Goal: Task Accomplishment & Management: Use online tool/utility

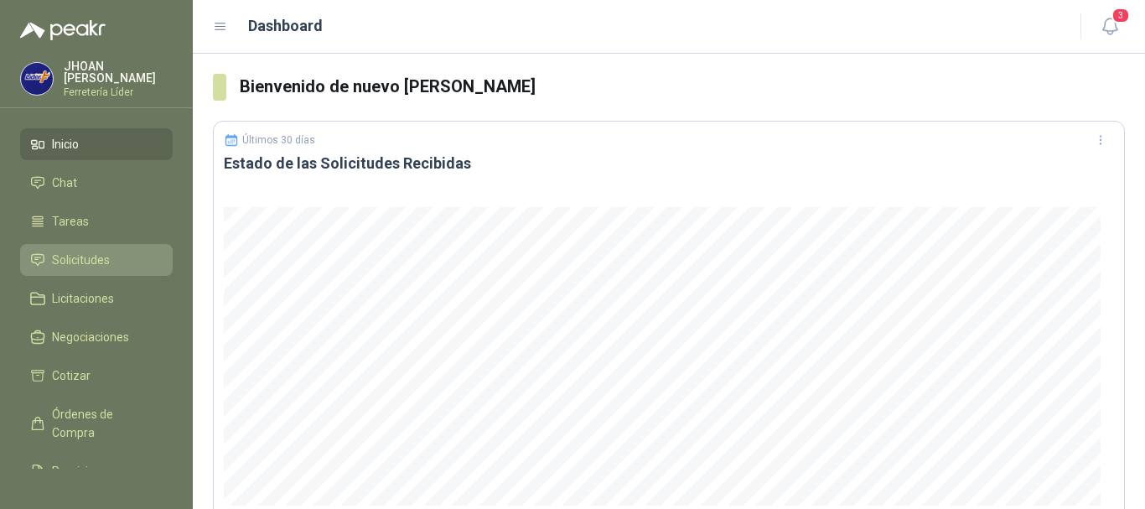
click at [106, 258] on span "Solicitudes" at bounding box center [81, 260] width 58 height 18
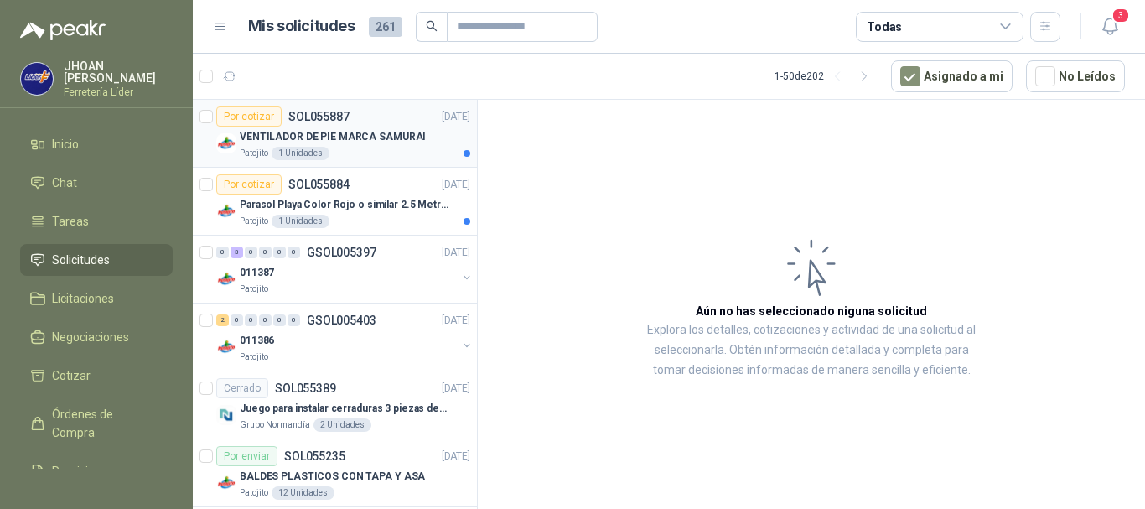
click at [380, 154] on div "Patojito 1 Unidades" at bounding box center [355, 153] width 231 height 13
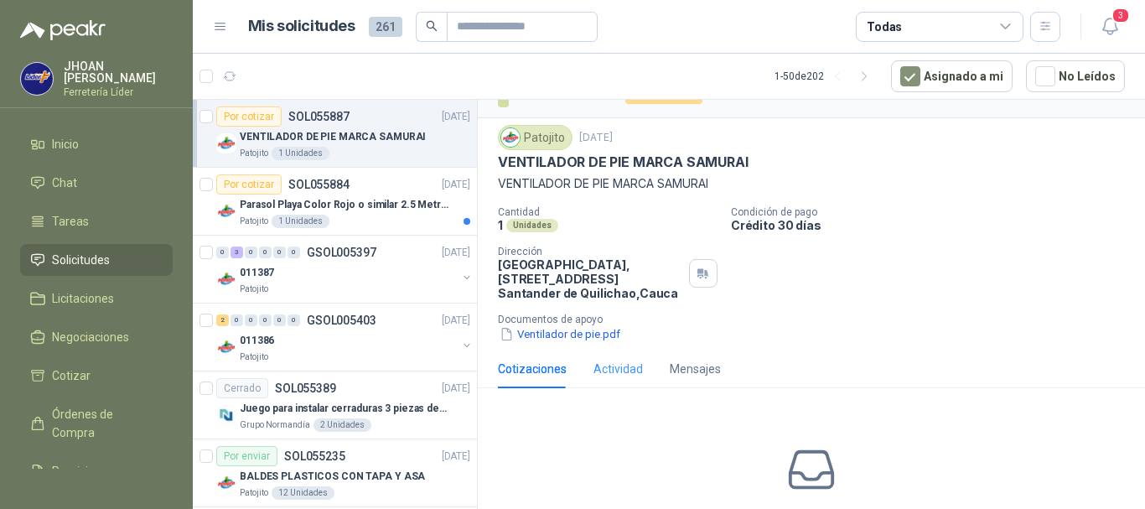
scroll to position [56, 0]
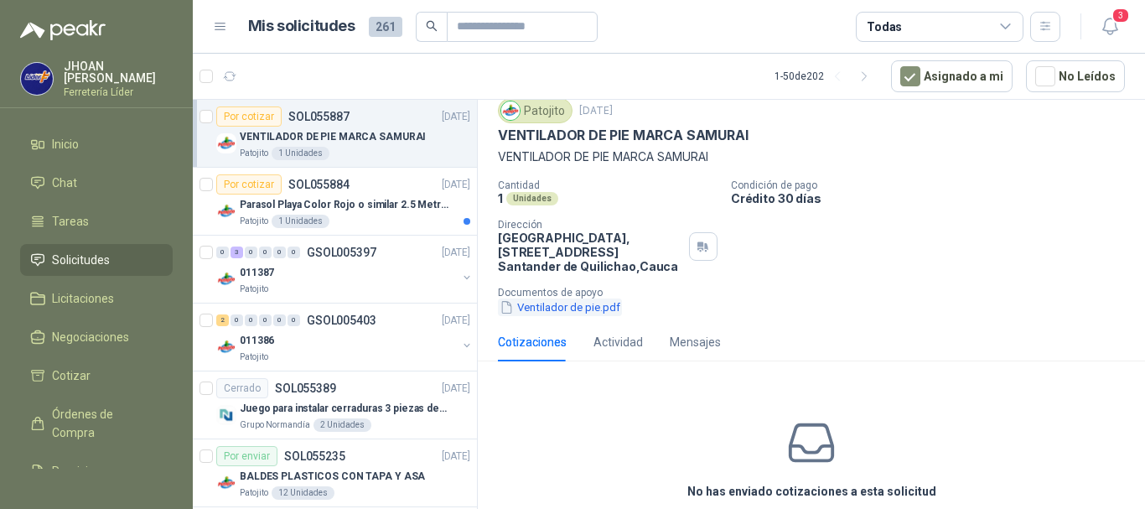
click at [551, 309] on button "Ventilador de pie.pdf" at bounding box center [560, 307] width 124 height 18
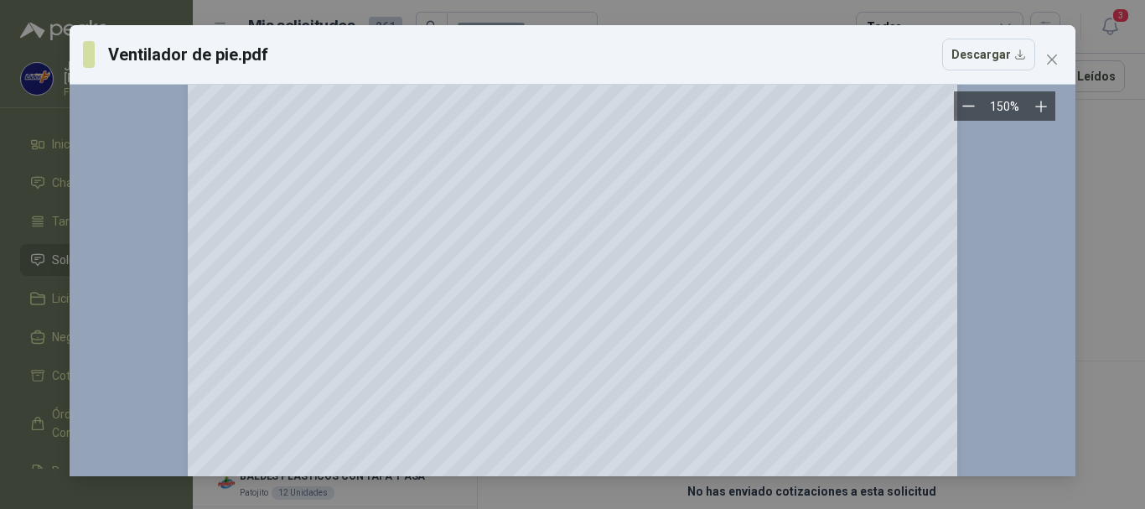
scroll to position [168, 0]
click at [1050, 60] on icon "close" at bounding box center [1051, 59] width 13 height 13
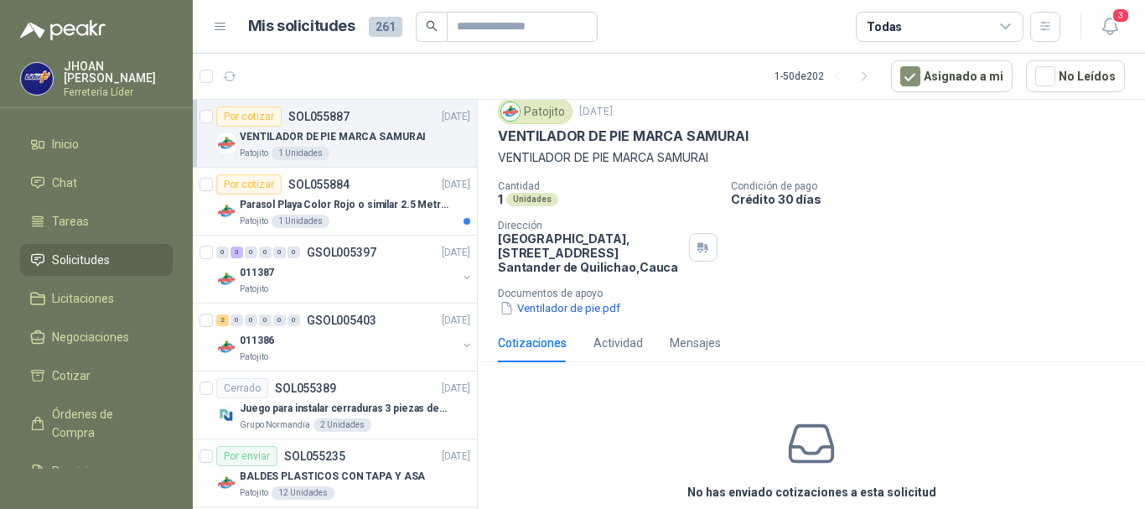
scroll to position [130, 0]
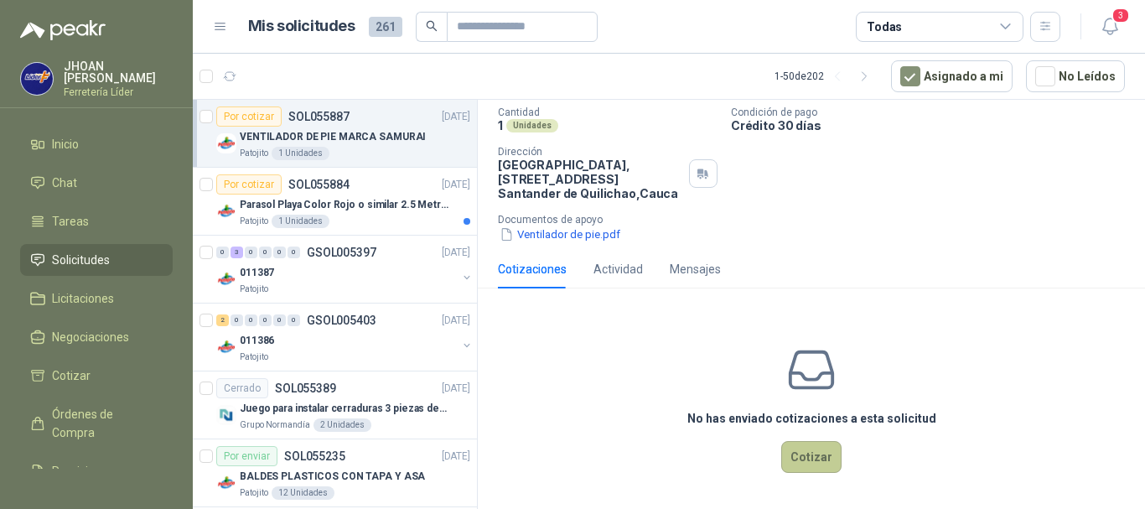
click at [796, 461] on button "Cotizar" at bounding box center [811, 457] width 60 height 32
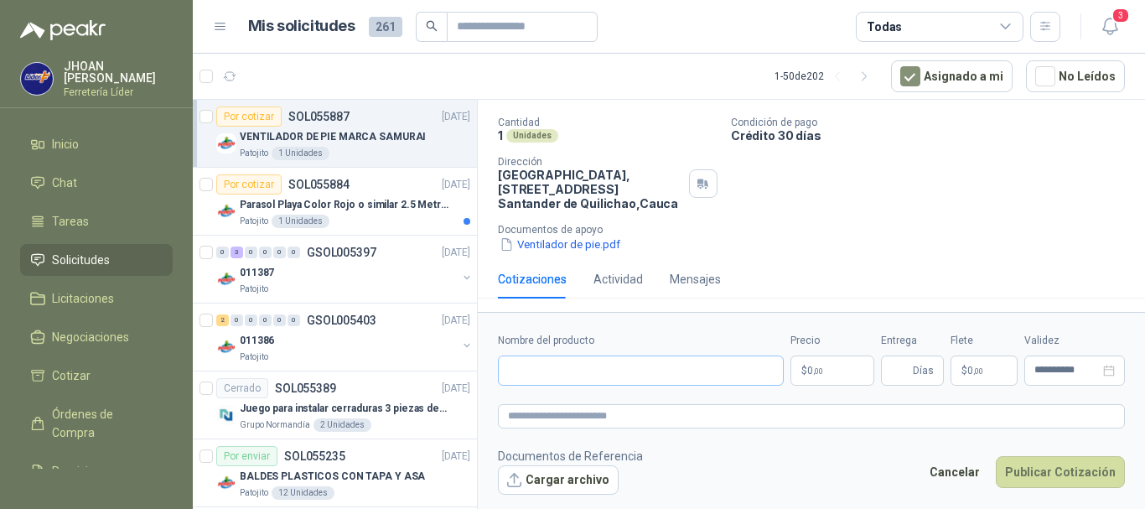
scroll to position [119, 0]
click at [529, 377] on input "Nombre del producto" at bounding box center [641, 370] width 286 height 30
click at [531, 370] on input "Nombre del producto" at bounding box center [641, 370] width 286 height 30
paste input "**********"
type input "**********"
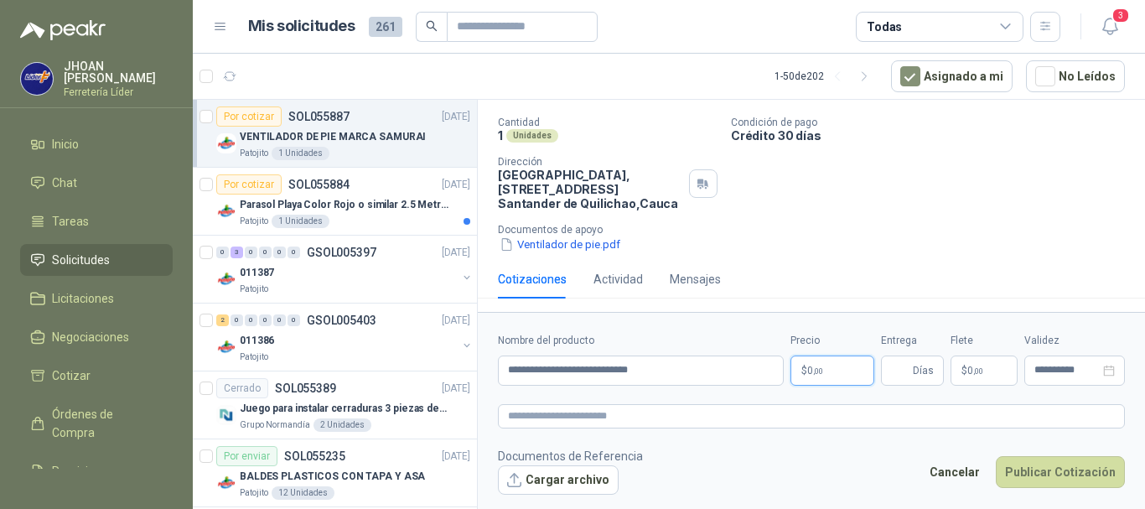
click at [829, 373] on p "$ 0 ,00" at bounding box center [832, 370] width 84 height 30
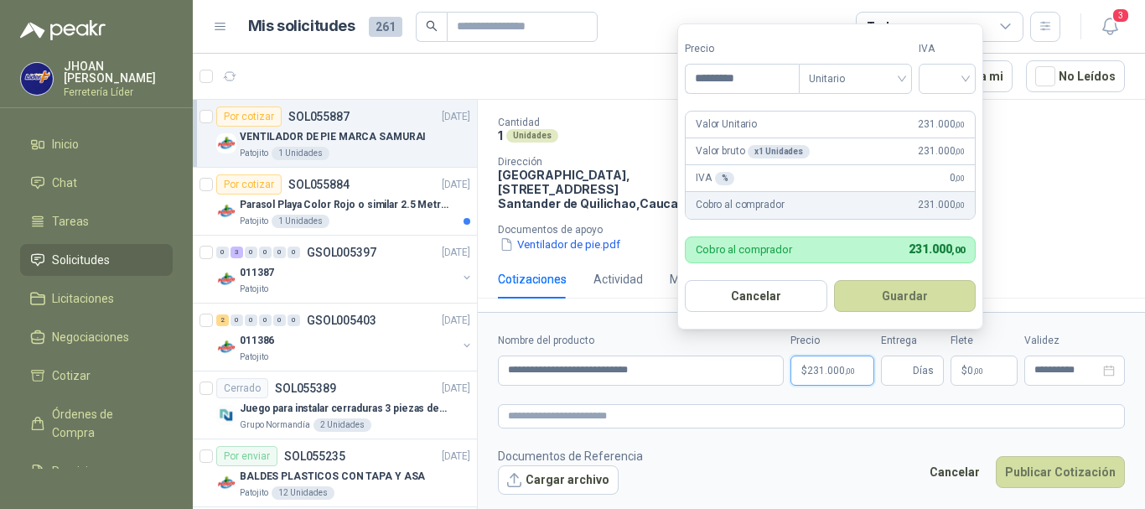
type input "*********"
click at [956, 94] on form "Precio ********* Tipo Unitario IVA Valor Unitario 231.000 ,00 Valor bruto x 1 U…" at bounding box center [830, 176] width 306 height 306
click at [940, 82] on input "search" at bounding box center [947, 77] width 37 height 25
click at [947, 117] on div "19%" at bounding box center [950, 113] width 31 height 18
click at [927, 289] on button "Guardar" at bounding box center [908, 296] width 144 height 32
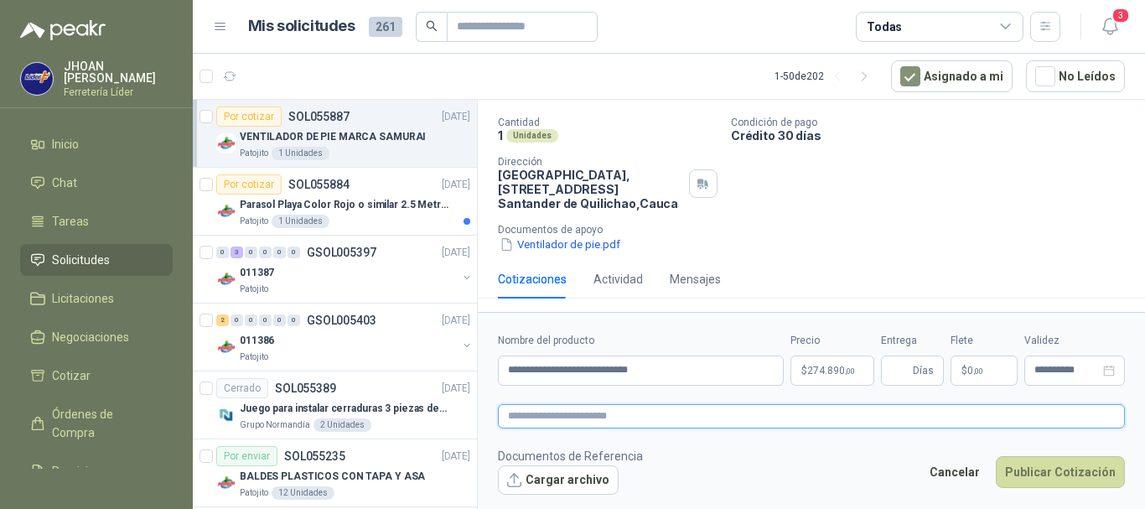
click at [558, 420] on textarea at bounding box center [811, 416] width 627 height 24
click at [898, 384] on input "Entrega" at bounding box center [900, 370] width 18 height 29
type input "*"
click at [1075, 475] on button "Publicar Cotización" at bounding box center [1060, 472] width 129 height 32
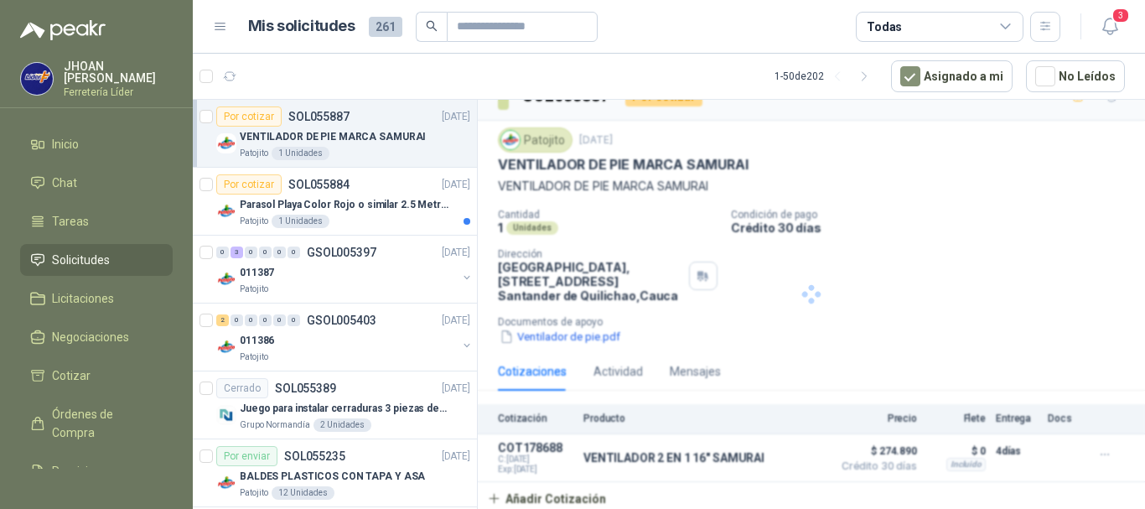
scroll to position [28, 0]
click at [338, 216] on div "Patojito 1 Unidades" at bounding box center [355, 221] width 231 height 13
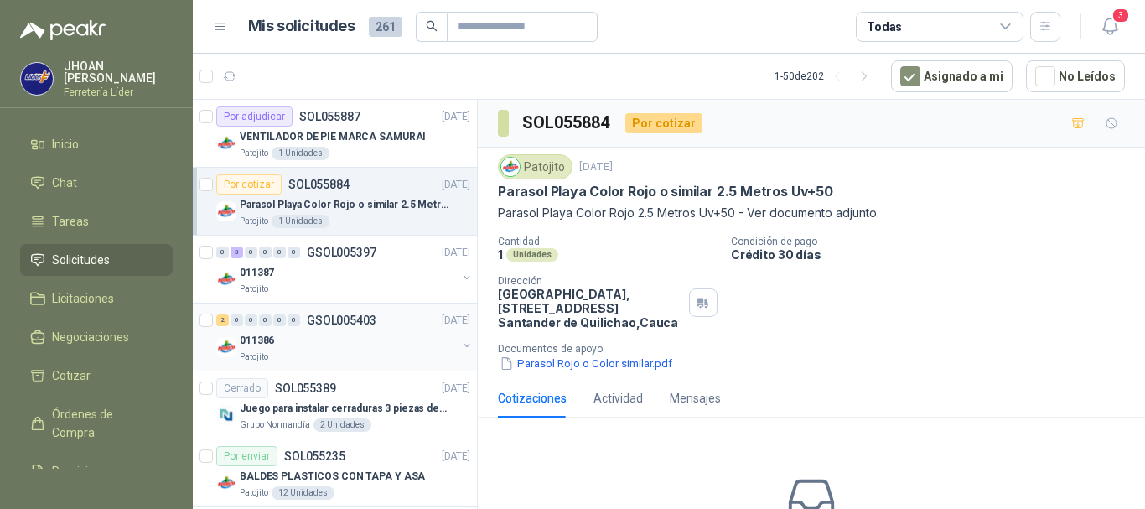
click at [365, 354] on div "Patojito" at bounding box center [348, 356] width 217 height 13
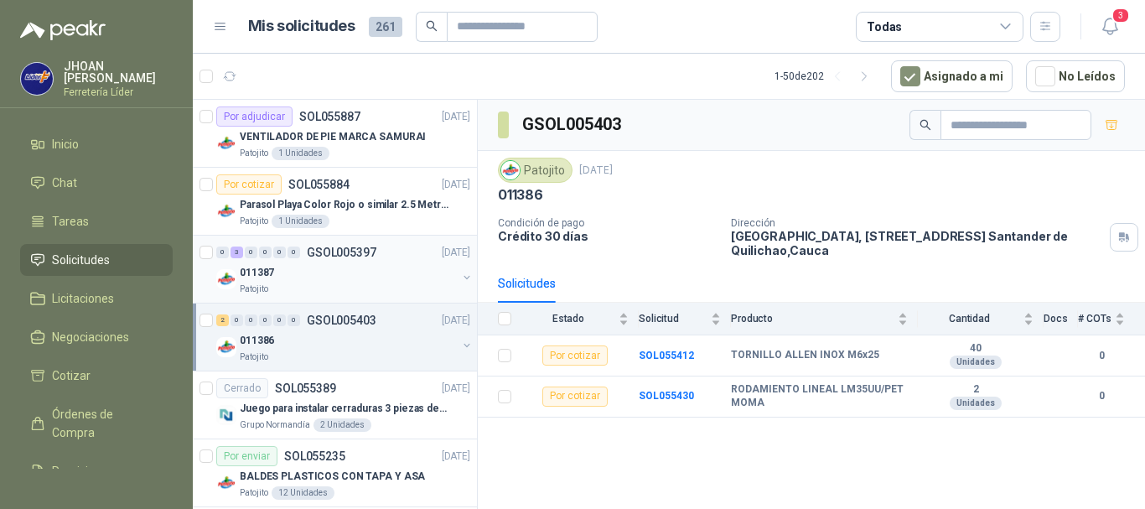
click at [313, 281] on div "011387" at bounding box center [348, 272] width 217 height 20
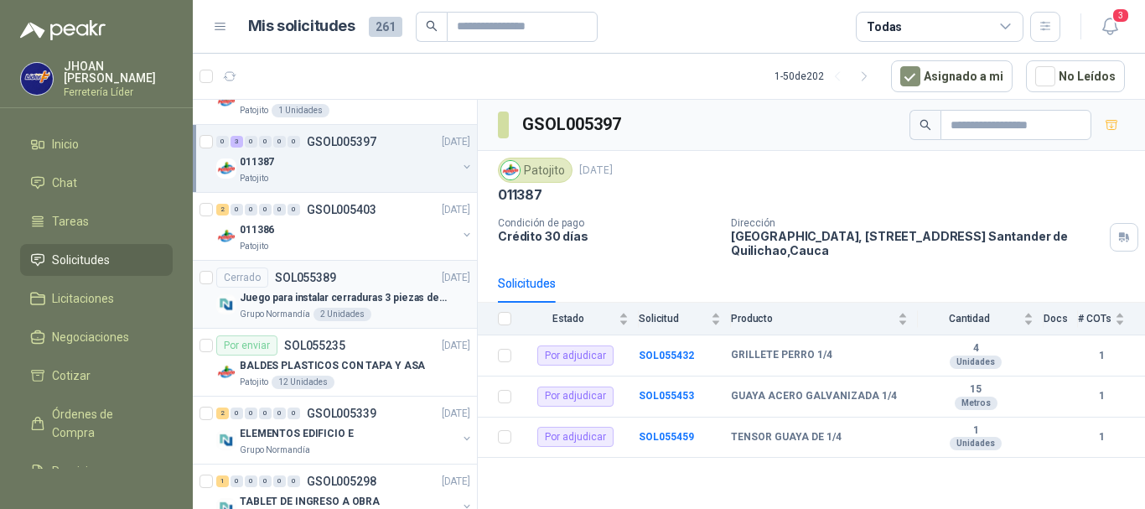
scroll to position [111, 0]
click at [373, 355] on div "BALDES PLASTICOS CON TAPA Y ASA" at bounding box center [355, 365] width 231 height 20
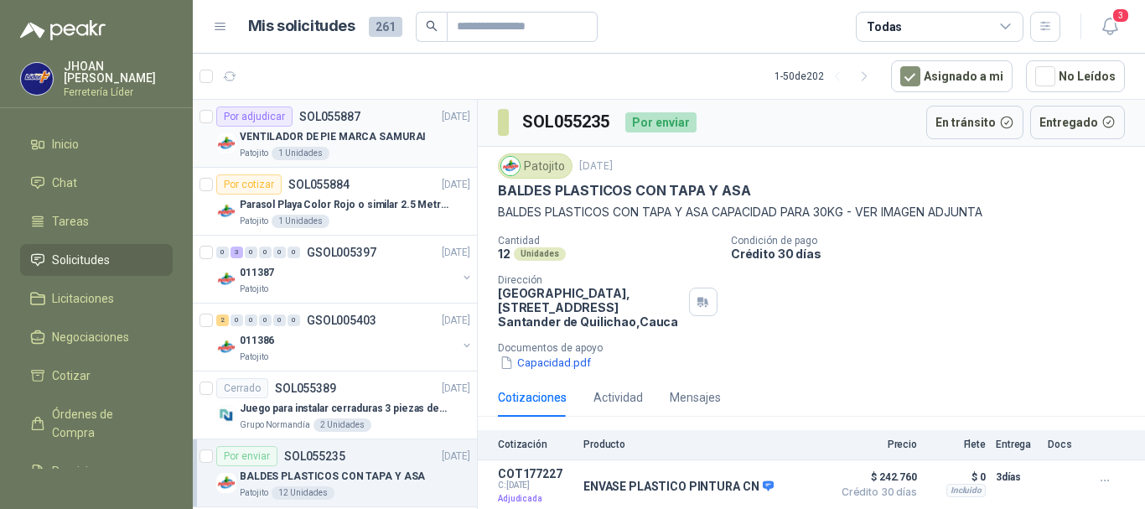
click at [328, 153] on div "Patojito 1 Unidades" at bounding box center [355, 153] width 231 height 13
